Goal: Information Seeking & Learning: Learn about a topic

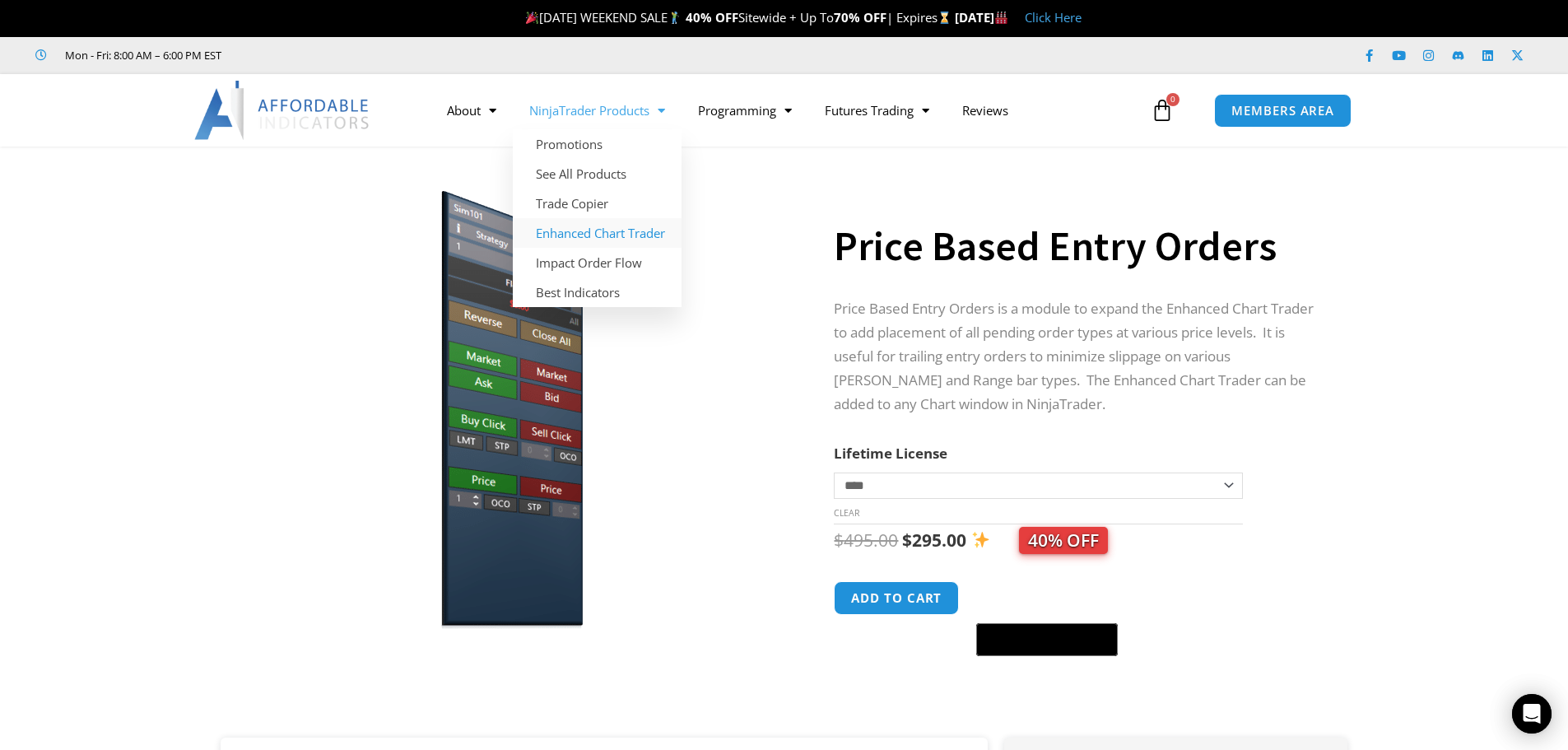
click at [583, 230] on link "Enhanced Chart Trader" at bounding box center [597, 233] width 168 height 30
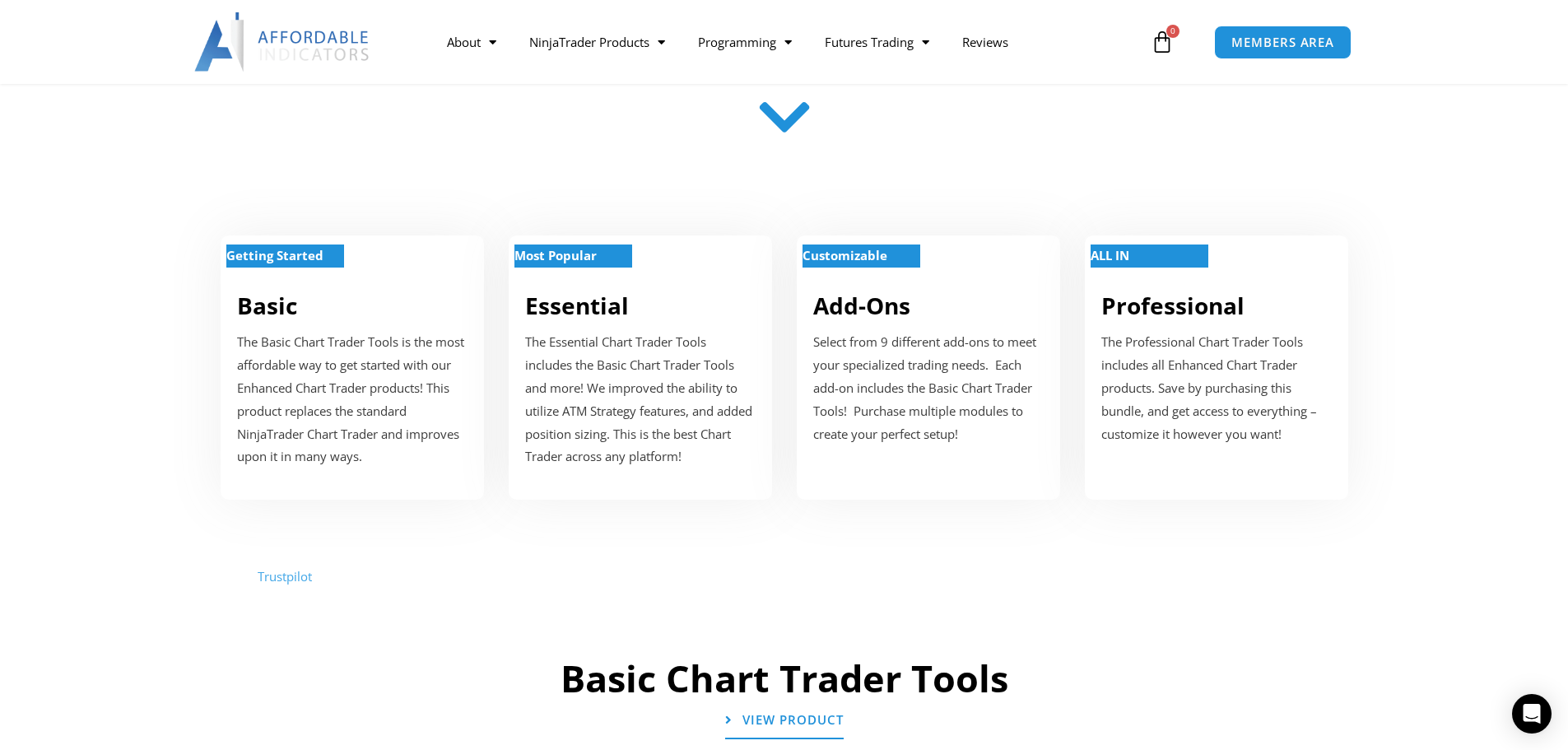
scroll to position [576, 0]
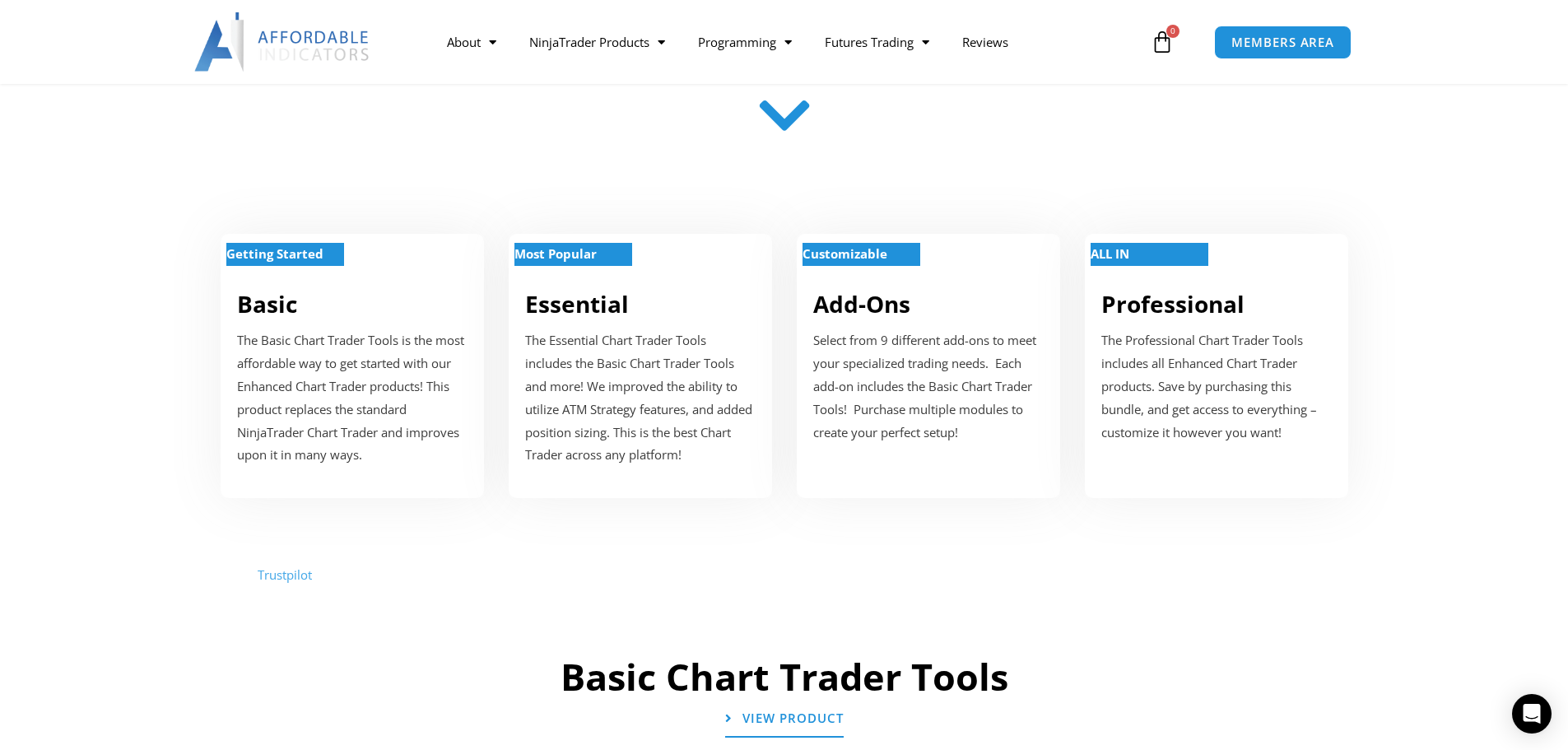
click at [887, 365] on p "Select from 9 different add-ons to meet your specialized trading needs. Each ad…" at bounding box center [929, 387] width 231 height 115
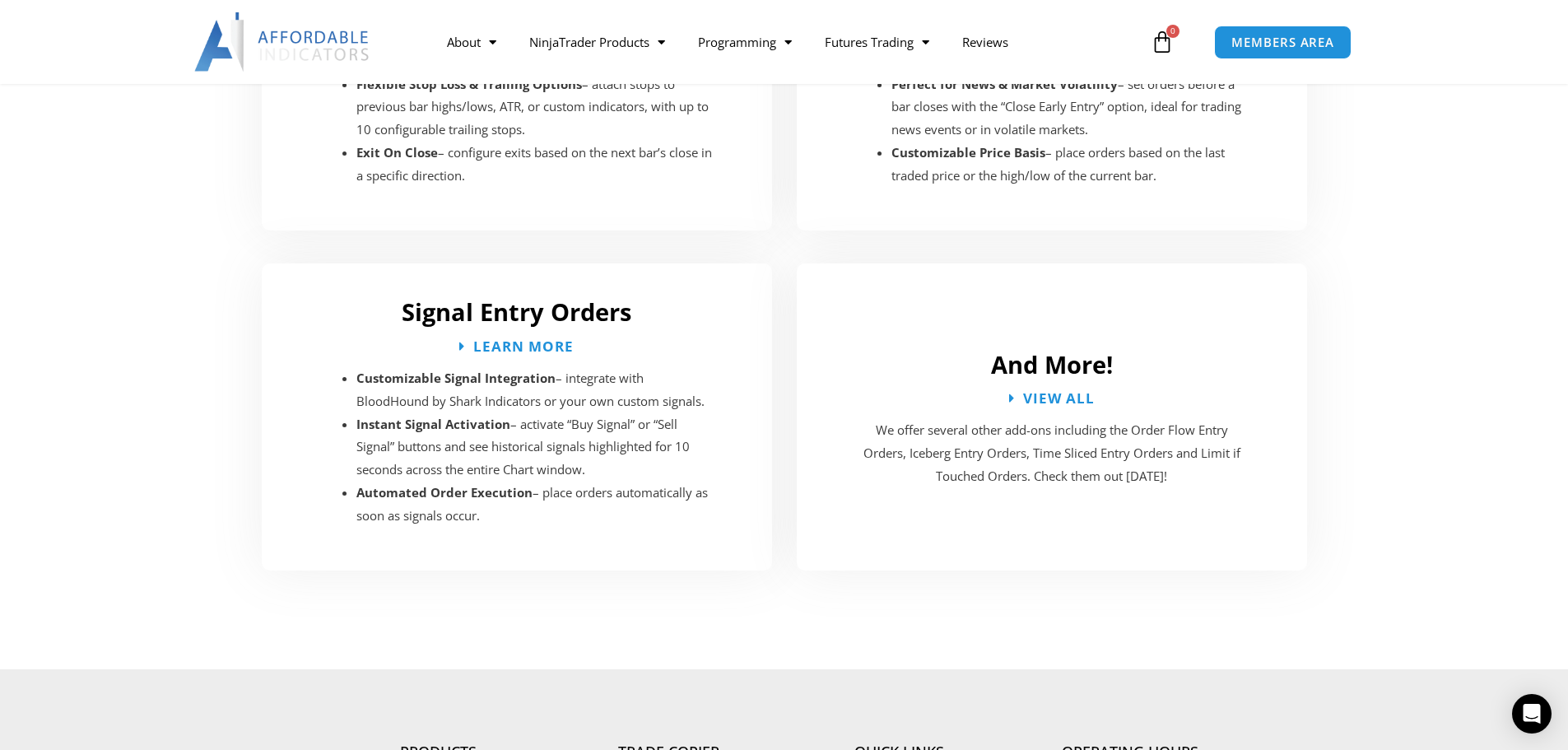
scroll to position [3022, 0]
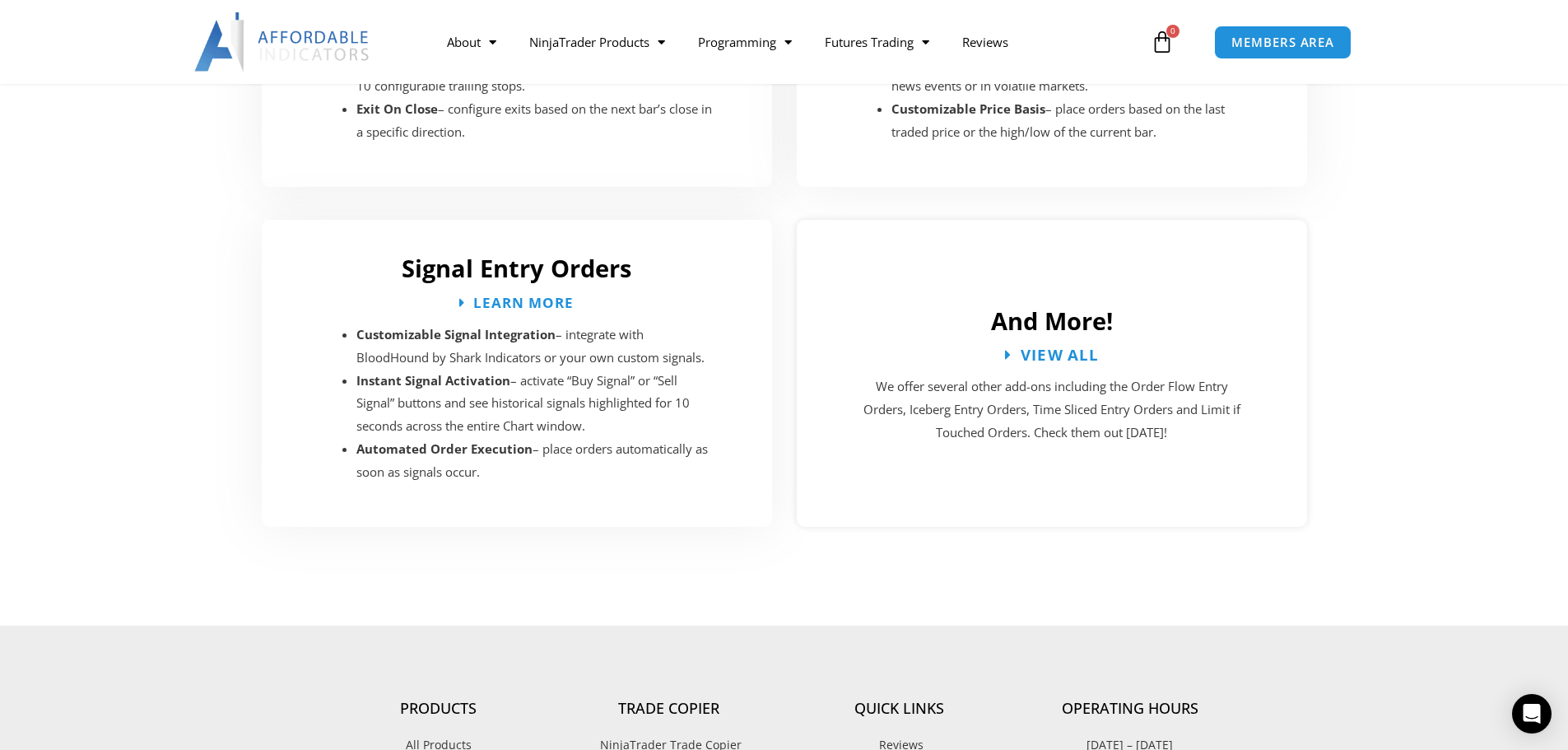
click at [1045, 346] on span "View All" at bounding box center [1059, 354] width 79 height 16
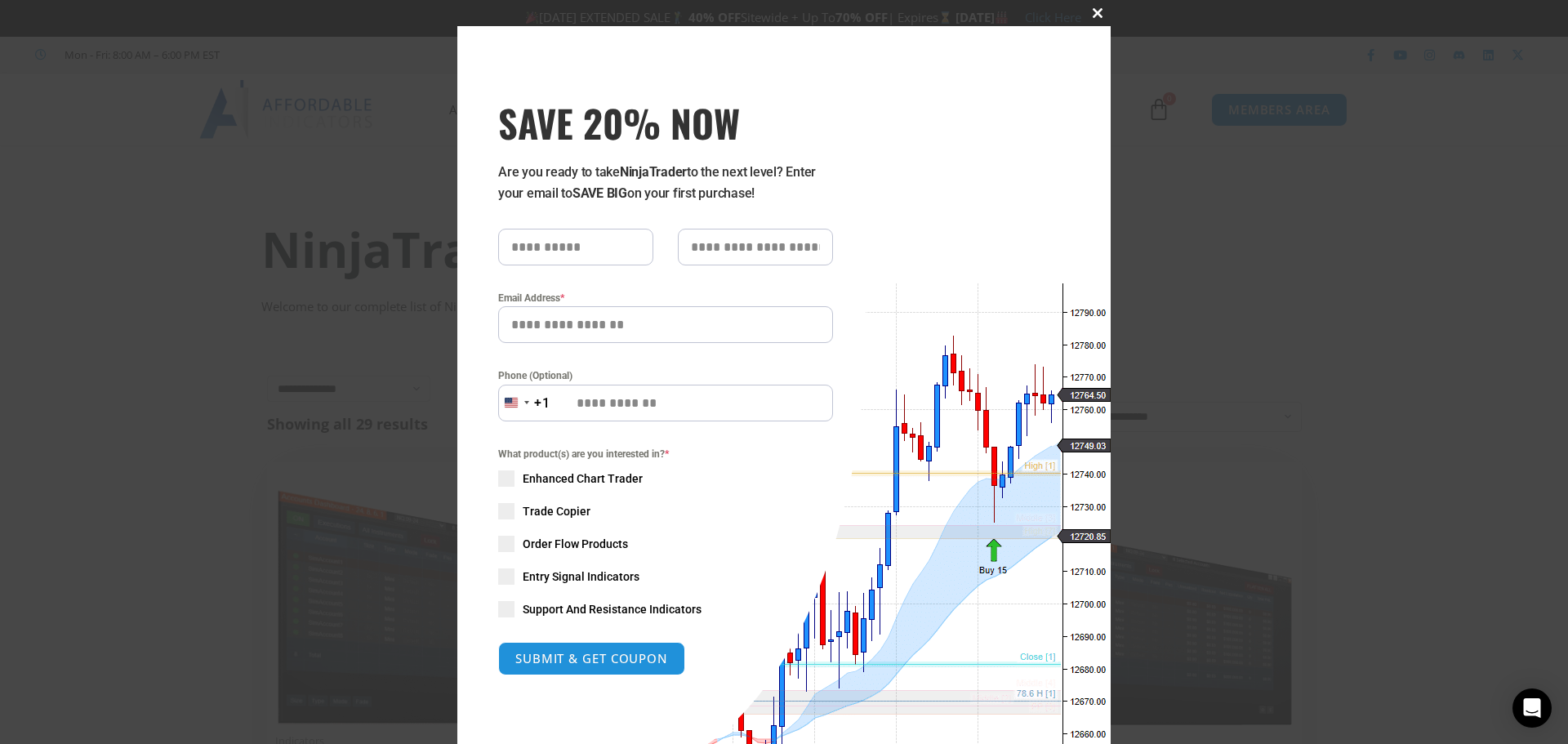
click at [1091, 11] on span at bounding box center [1097, 13] width 27 height 10
